Goal: Find contact information: Find contact information

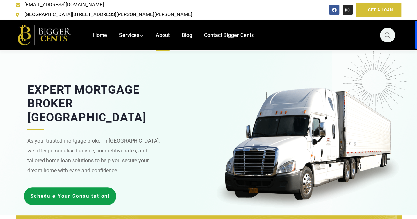
click at [160, 32] on span "About" at bounding box center [163, 35] width 14 height 6
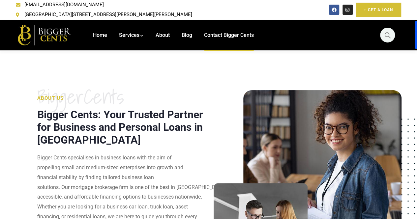
click at [233, 32] on span "Contact Bigger Cents" at bounding box center [229, 35] width 50 height 6
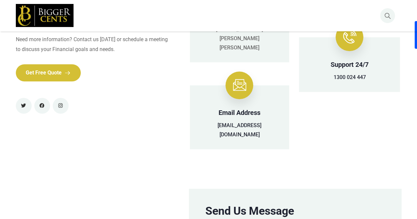
scroll to position [147, 0]
